Goal: Task Accomplishment & Management: Complete application form

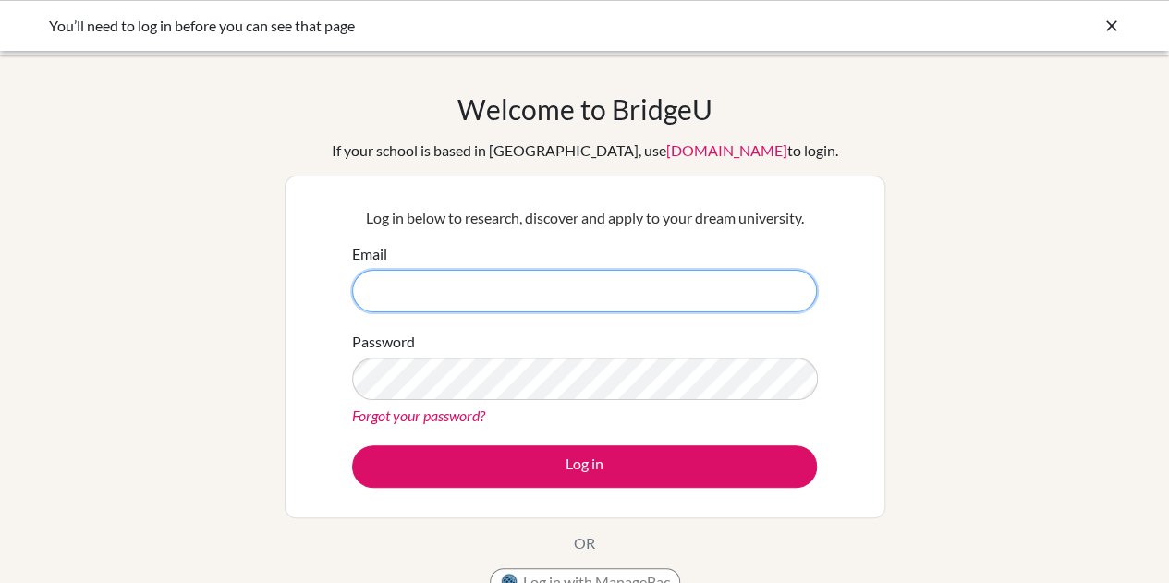
click at [475, 293] on input "Email" at bounding box center [584, 291] width 465 height 43
type input "parashurama.h@gsis.ac.in"
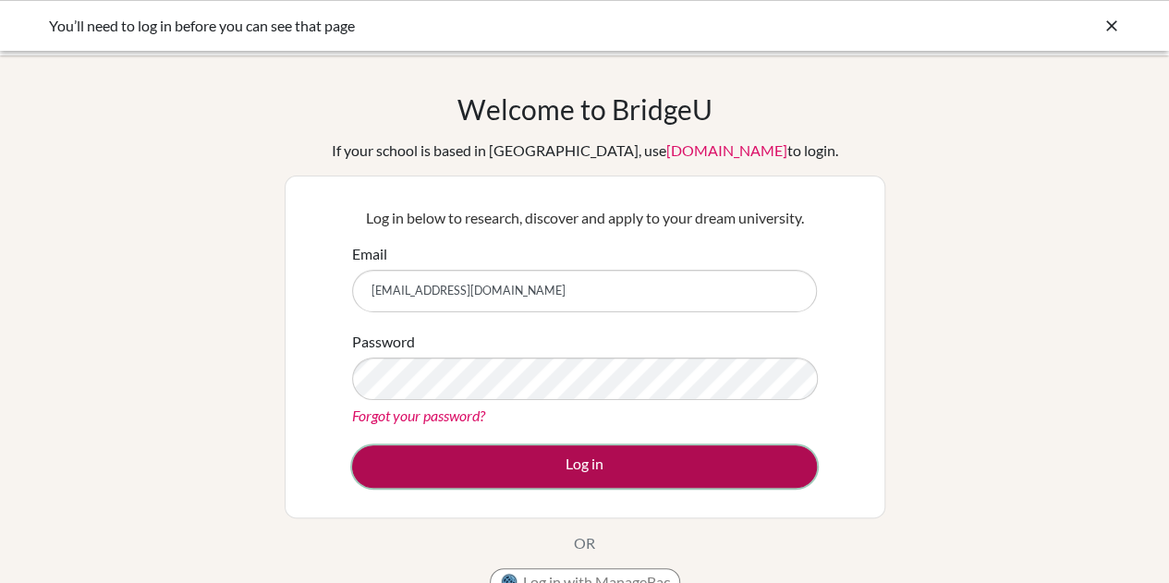
click at [530, 475] on button "Log in" at bounding box center [584, 466] width 465 height 43
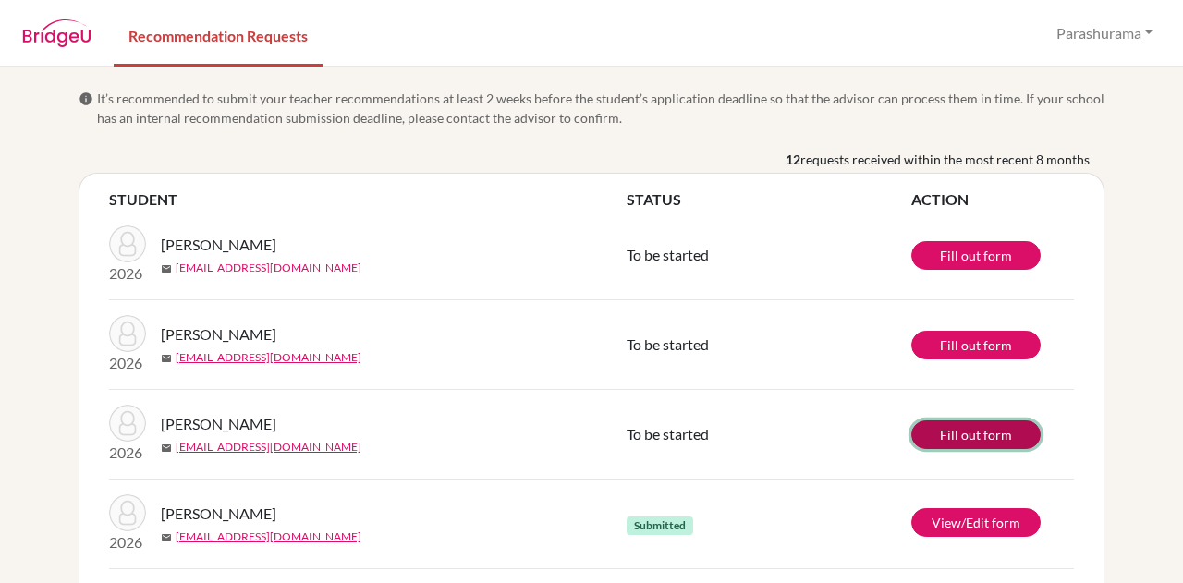
click at [939, 442] on link "Fill out form" at bounding box center [975, 434] width 129 height 29
